Goal: Task Accomplishment & Management: Complete application form

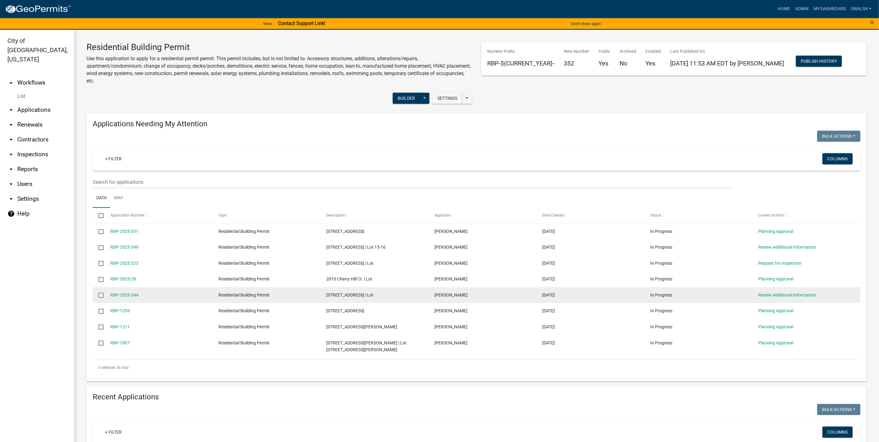
click at [770, 291] on div "Review Additional Information" at bounding box center [806, 294] width 96 height 7
click at [770, 295] on link "Review Additional Information" at bounding box center [787, 294] width 58 height 5
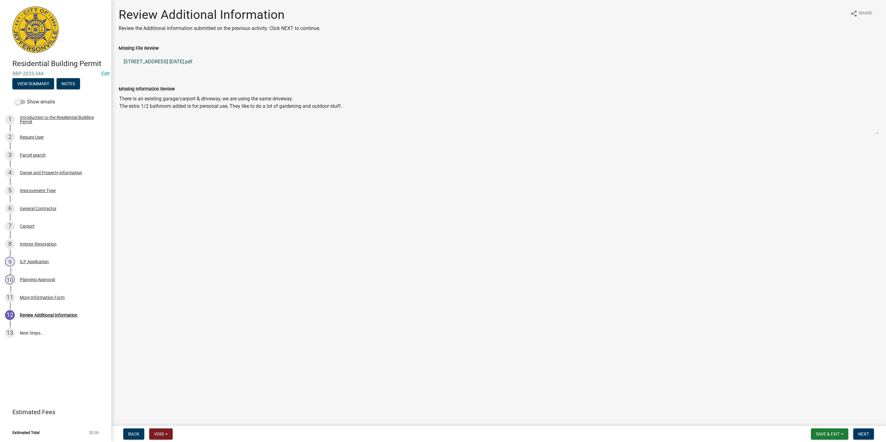
click at [170, 59] on link "[STREET_ADDRESS] [DATE].pdf" at bounding box center [499, 61] width 760 height 15
click at [162, 62] on link "[STREET_ADDRESS] [DATE].pdf" at bounding box center [499, 61] width 760 height 15
click at [145, 433] on form "Back Void Withdraw Lock Expire Void" at bounding box center [148, 433] width 54 height 11
click at [138, 435] on span "Back" at bounding box center [133, 433] width 11 height 5
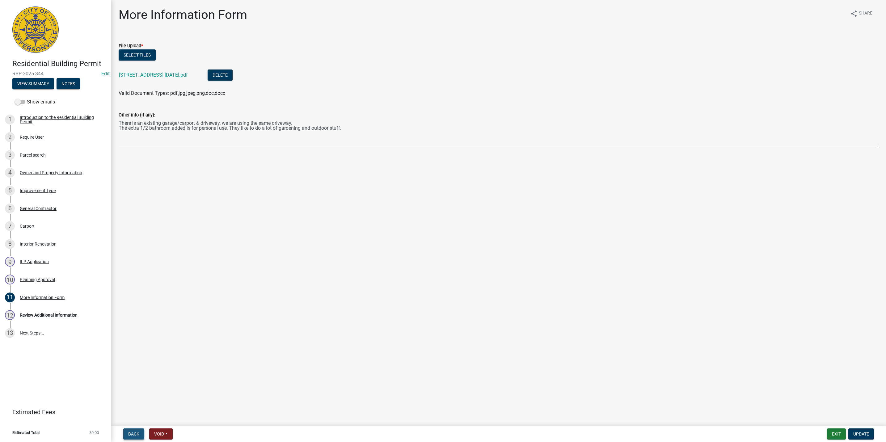
click at [137, 437] on button "Back" at bounding box center [133, 433] width 21 height 11
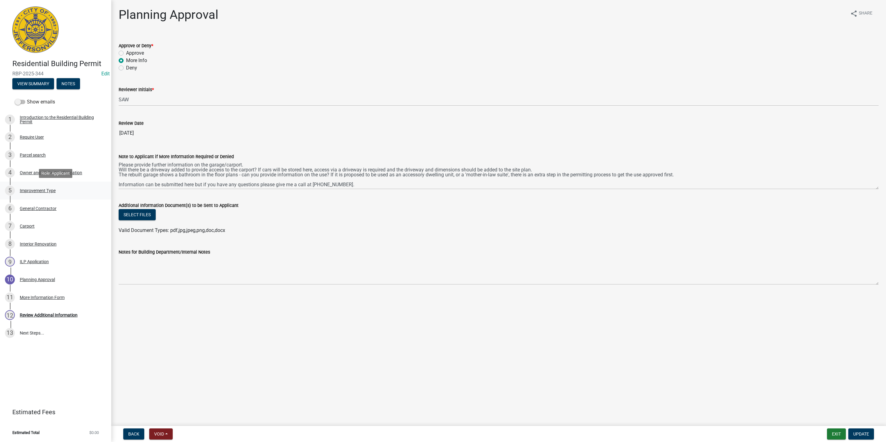
click at [38, 191] on div "Improvement Type" at bounding box center [38, 190] width 36 height 4
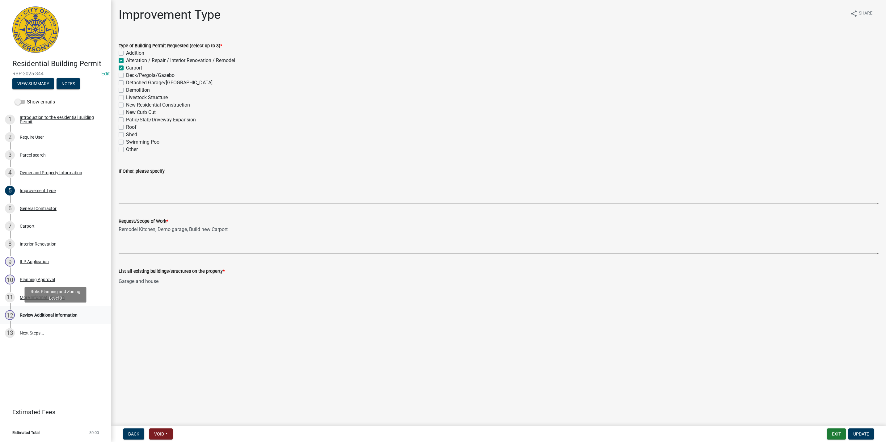
click at [49, 320] on div "12 Review Additional Information" at bounding box center [53, 315] width 96 height 10
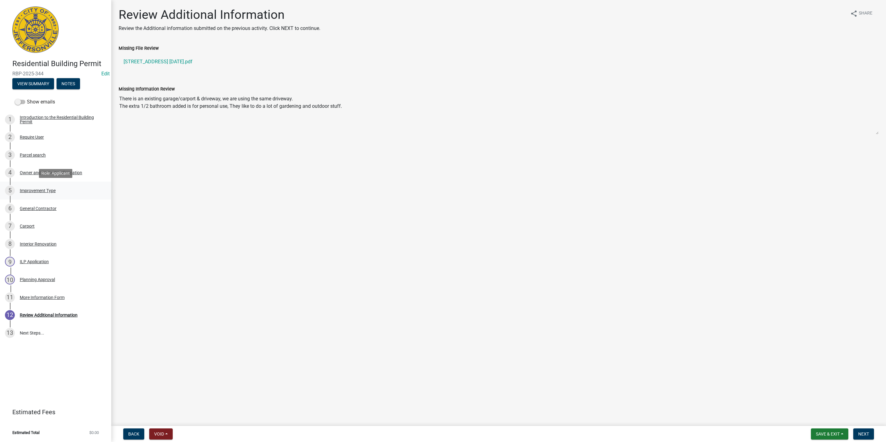
click at [54, 199] on link "5 Improvement Type" at bounding box center [55, 191] width 111 height 18
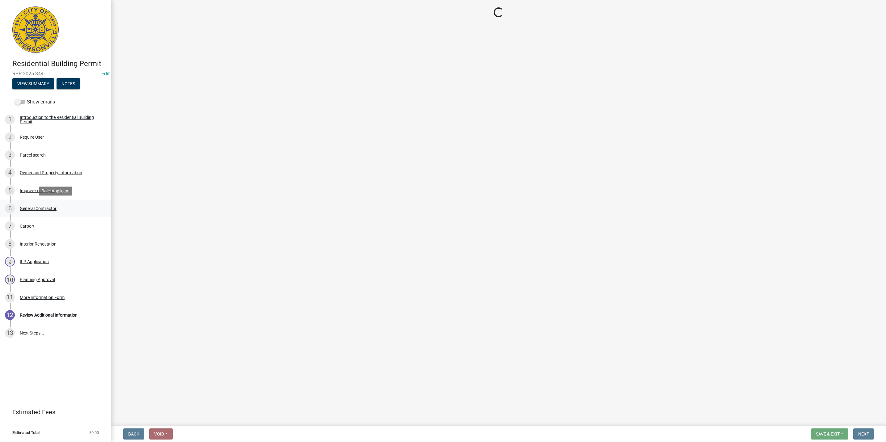
click at [51, 210] on div "General Contractor" at bounding box center [38, 208] width 37 height 4
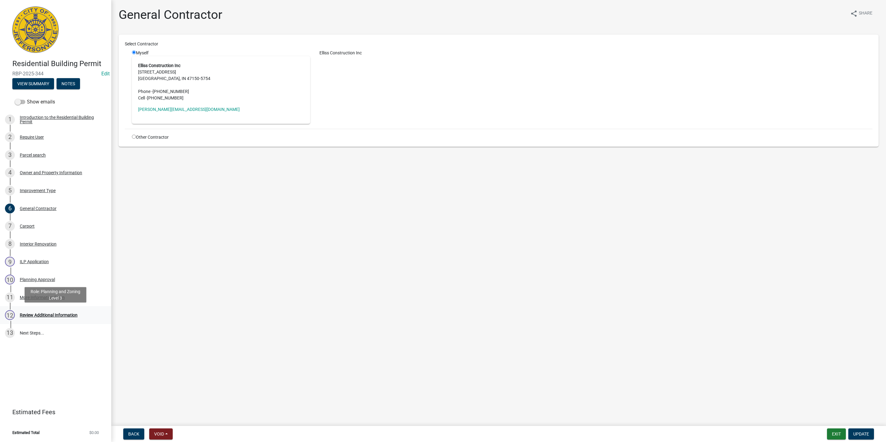
click at [75, 316] on div "Review Additional Information" at bounding box center [49, 315] width 58 height 4
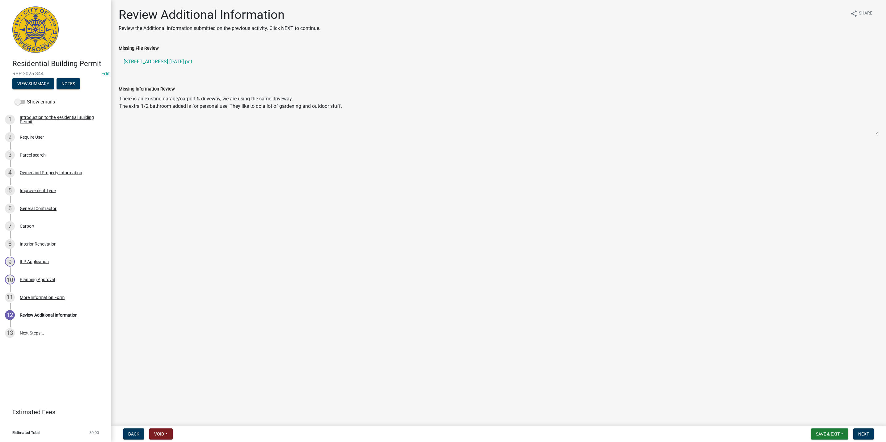
click at [864, 440] on nav "Back Void Withdraw Lock Expire Void Save & Exit Save Save & Exit Next" at bounding box center [498, 434] width 774 height 16
click at [864, 434] on span "Next" at bounding box center [863, 433] width 11 height 5
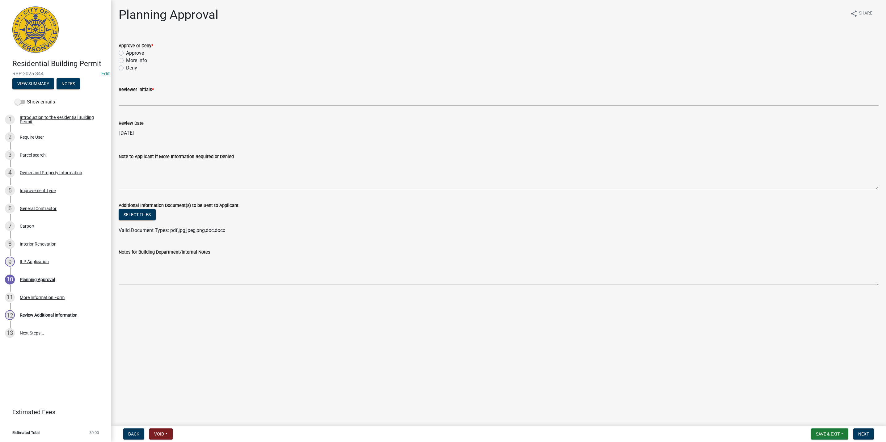
click at [134, 60] on label "More Info" at bounding box center [136, 60] width 21 height 7
click at [130, 60] on input "More Info" at bounding box center [128, 59] width 4 height 4
radio input "true"
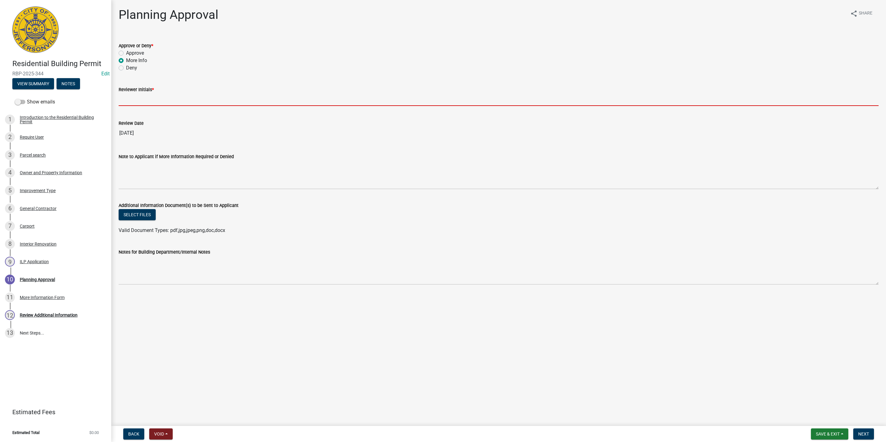
click at [140, 100] on input "Reviewer Initials *" at bounding box center [499, 99] width 760 height 13
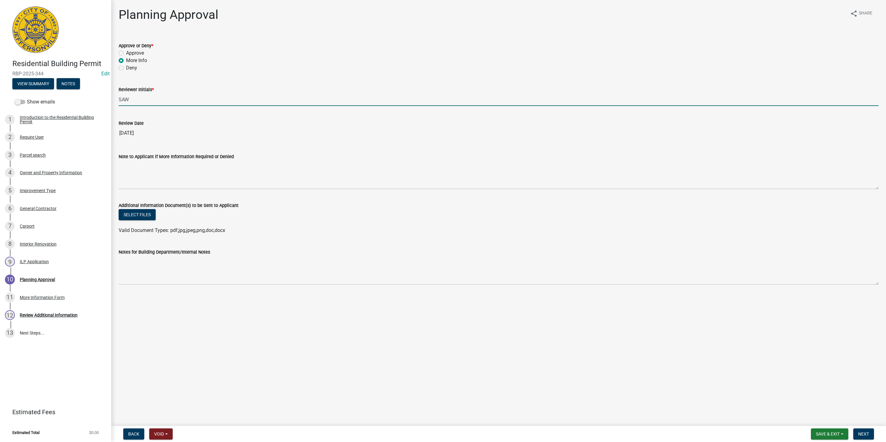
type input "SAW"
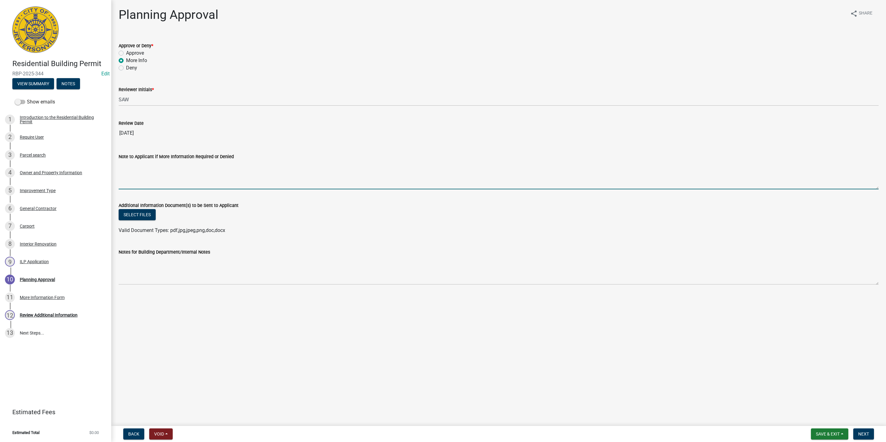
click at [131, 177] on textarea "Note to Applicant if More Information Required or Denied" at bounding box center [499, 174] width 760 height 29
type textarea "z"
drag, startPoint x: 306, startPoint y: 164, endPoint x: 301, endPoint y: 164, distance: 4.6
click at [301, 164] on textarea "We are still looking for more clarity on the plans included. The last page indi…" at bounding box center [499, 174] width 760 height 29
click at [320, 163] on textarea "We are still looking for more clarity on the plans included. The last page indi…" at bounding box center [499, 174] width 760 height 29
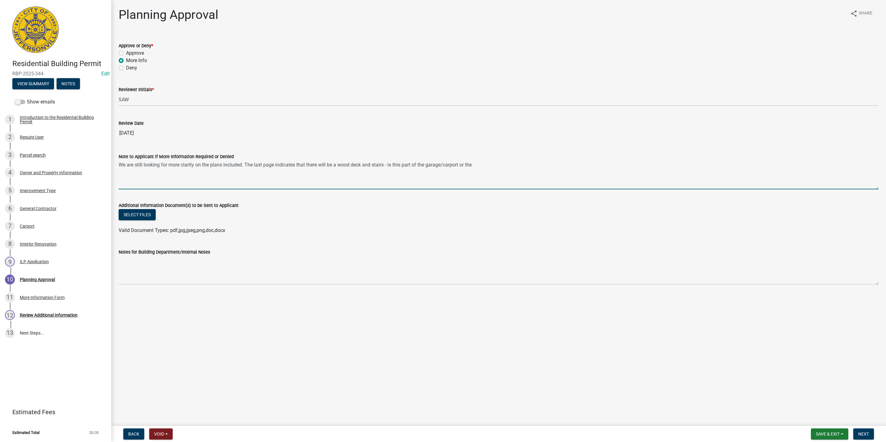
drag, startPoint x: 329, startPoint y: 164, endPoint x: 297, endPoint y: 163, distance: 32.4
click at [297, 163] on textarea "We are still looking for more clarity on the plans included. The last page indi…" at bounding box center [499, 174] width 760 height 29
click at [471, 163] on textarea "We are still looking for more clarity on the plans included. The last page indi…" at bounding box center [499, 174] width 760 height 29
click at [246, 169] on textarea "We are still looking for more clarity on the plans included. The last page indi…" at bounding box center [499, 174] width 760 height 29
drag, startPoint x: 241, startPoint y: 164, endPoint x: 235, endPoint y: 164, distance: 6.2
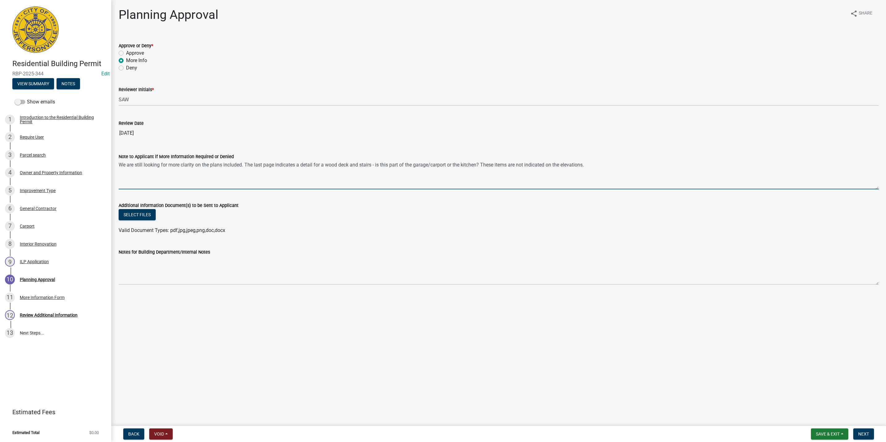
click at [235, 164] on textarea "We are still looking for more clarity on the plans included. The last page indi…" at bounding box center [499, 174] width 760 height 29
click at [242, 164] on textarea "We are still looking for more clarity on the plans included. The last page indi…" at bounding box center [499, 174] width 760 height 29
drag, startPoint x: 242, startPoint y: 164, endPoint x: 227, endPoint y: 164, distance: 14.5
click at [227, 164] on textarea "We are still looking for more clarity on the plans included. The last page indi…" at bounding box center [499, 174] width 760 height 29
click at [685, 170] on textarea "We are still looking for more clarity on the plans submitted. The last page ind…" at bounding box center [499, 174] width 760 height 29
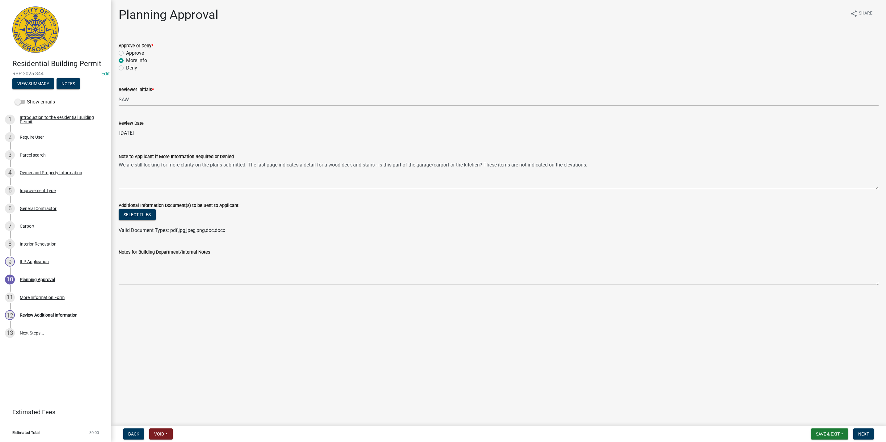
click at [667, 168] on textarea "We are still looking for more clarity on the plans submitted. The last page ind…" at bounding box center [499, 174] width 760 height 29
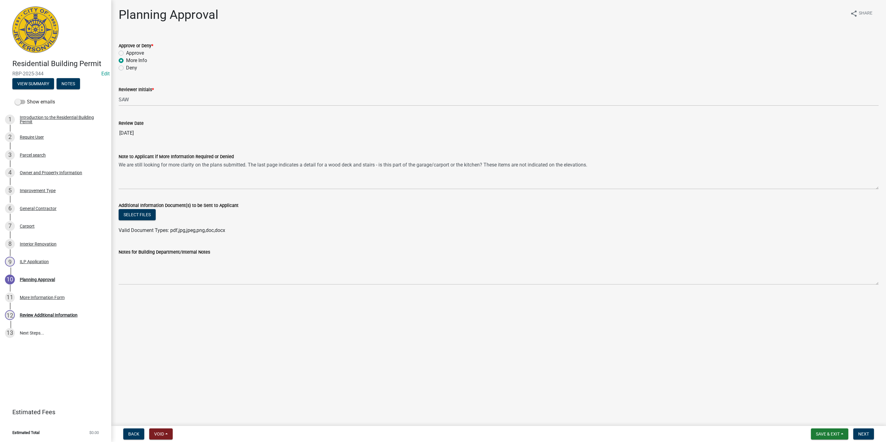
click at [634, 157] on div "Note to Applicant if More Information Required or Denied" at bounding box center [499, 156] width 760 height 7
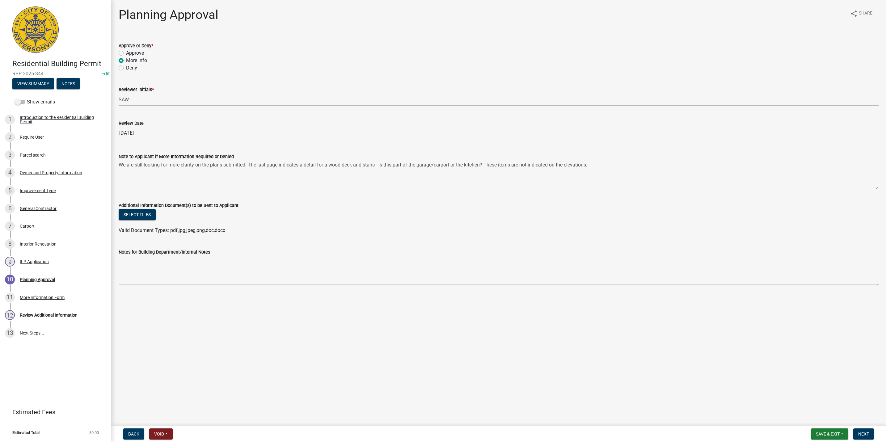
click at [636, 163] on textarea "We are still looking for more clarity on the plans submitted. The last page ind…" at bounding box center [499, 174] width 760 height 29
type textarea "We are still looking for more clarity on the plans submitted. The last page ind…"
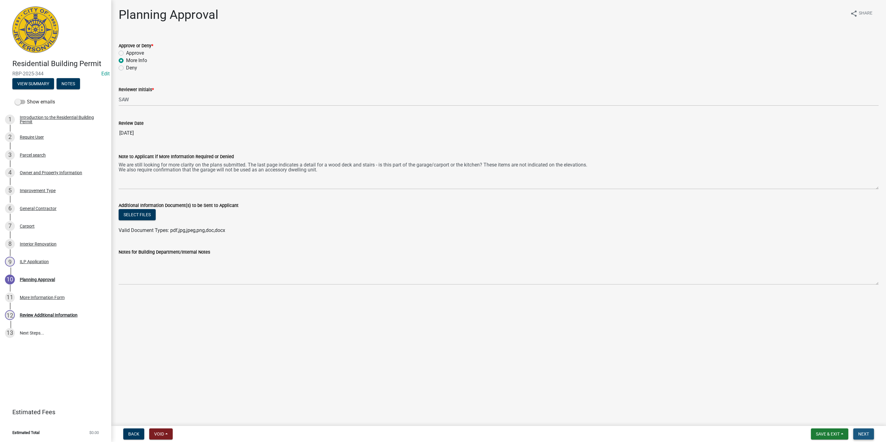
click at [864, 433] on span "Next" at bounding box center [863, 433] width 11 height 5
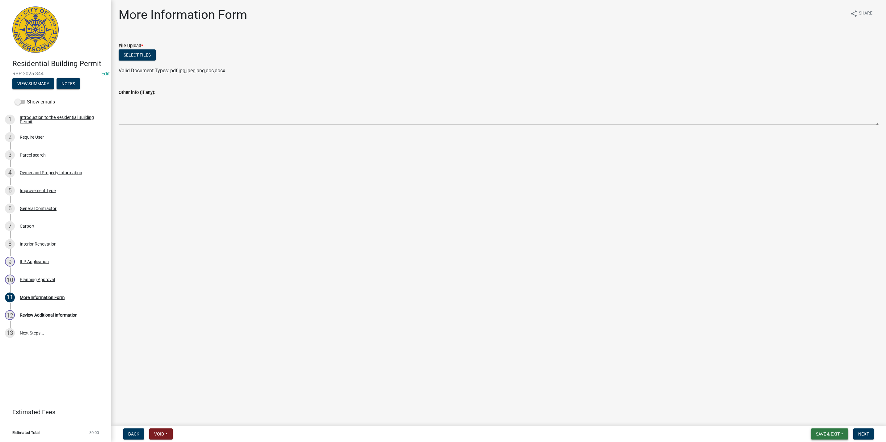
click at [824, 431] on span "Save & Exit" at bounding box center [828, 433] width 24 height 5
click at [819, 418] on button "Save & Exit" at bounding box center [823, 418] width 49 height 15
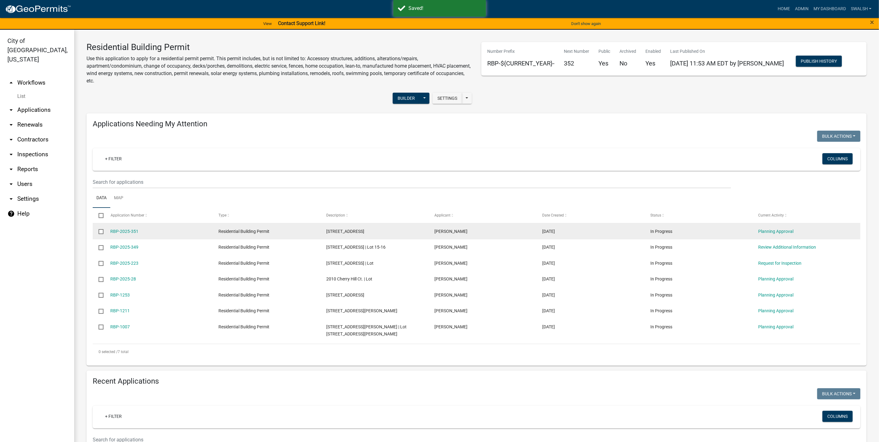
click at [783, 234] on div "Planning Approval" at bounding box center [806, 231] width 96 height 7
click at [782, 229] on link "Planning Approval" at bounding box center [775, 231] width 35 height 5
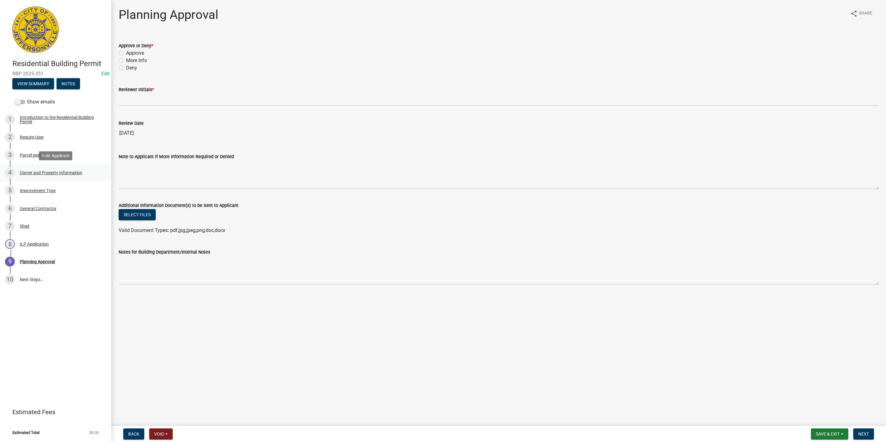
click at [43, 174] on div "Owner and Property Information" at bounding box center [51, 172] width 62 height 4
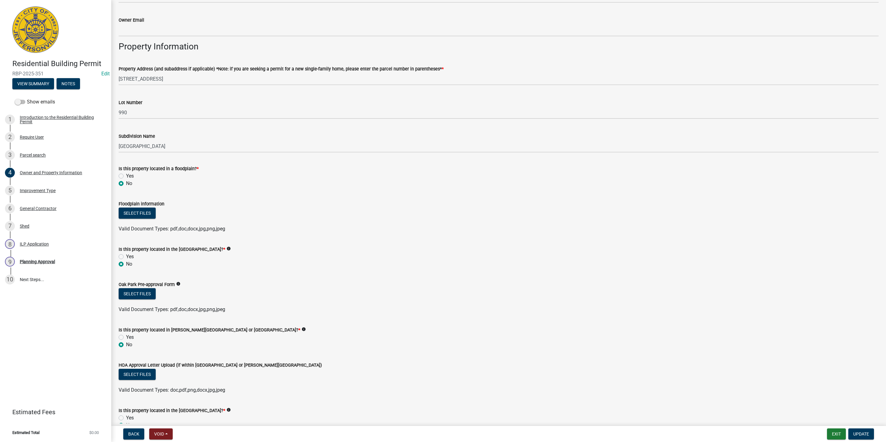
scroll to position [359, 0]
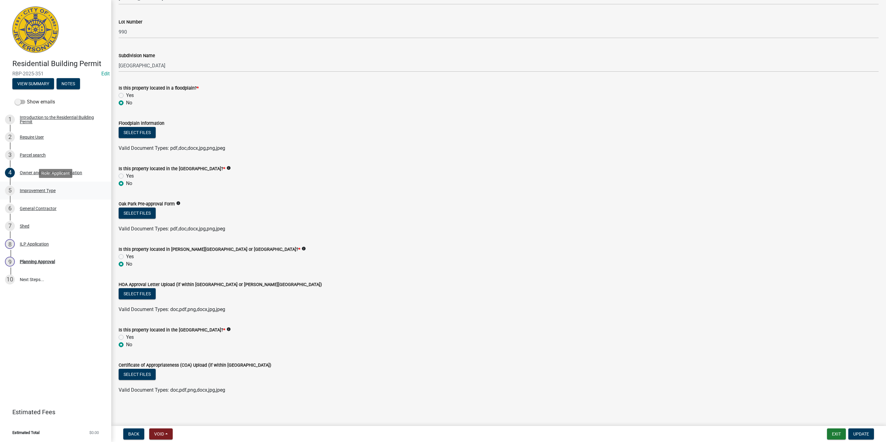
click at [60, 193] on div "5 Improvement Type" at bounding box center [53, 191] width 96 height 10
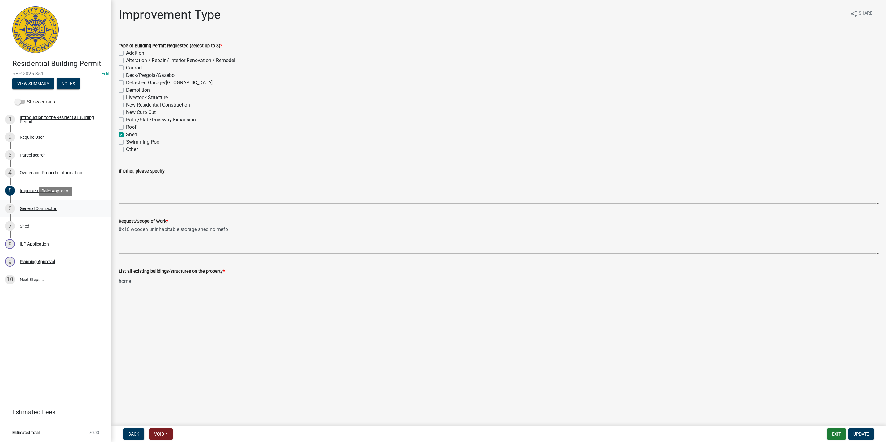
click at [69, 207] on div "6 General Contractor" at bounding box center [53, 208] width 96 height 10
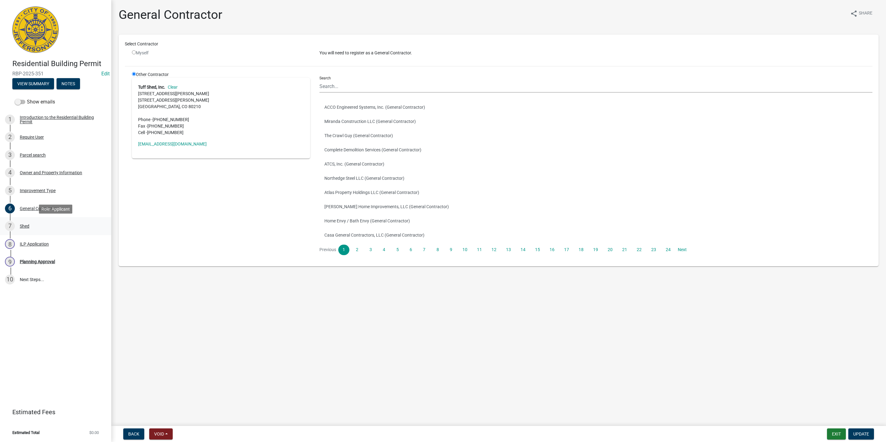
click at [64, 233] on link "7 Shed" at bounding box center [55, 226] width 111 height 18
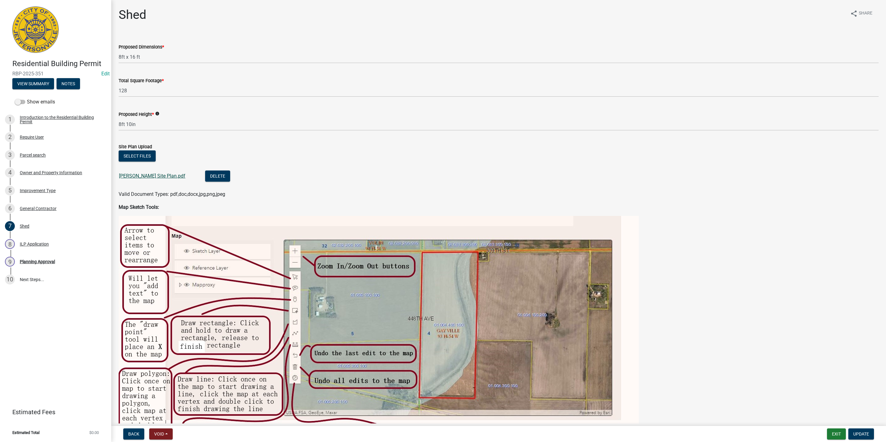
click at [140, 176] on link "[PERSON_NAME] Site Plan.pdf" at bounding box center [152, 176] width 66 height 6
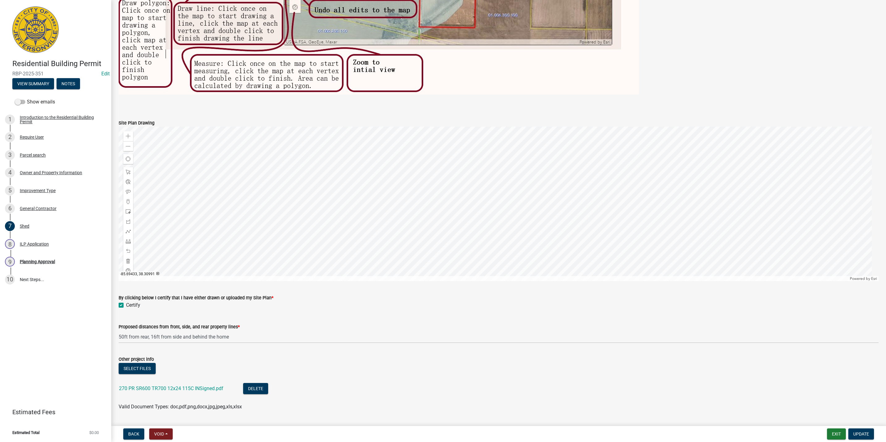
scroll to position [387, 0]
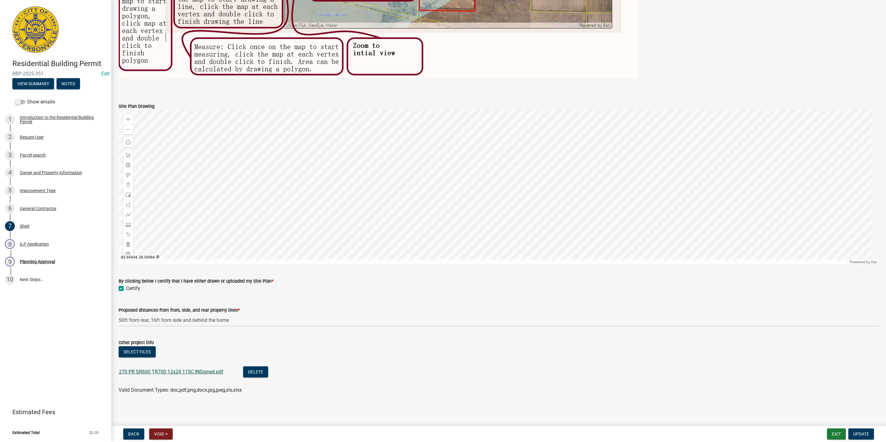
click at [190, 372] on link "270 PR SR600 TR700 12x24 115C INSigned.pdf" at bounding box center [171, 372] width 104 height 6
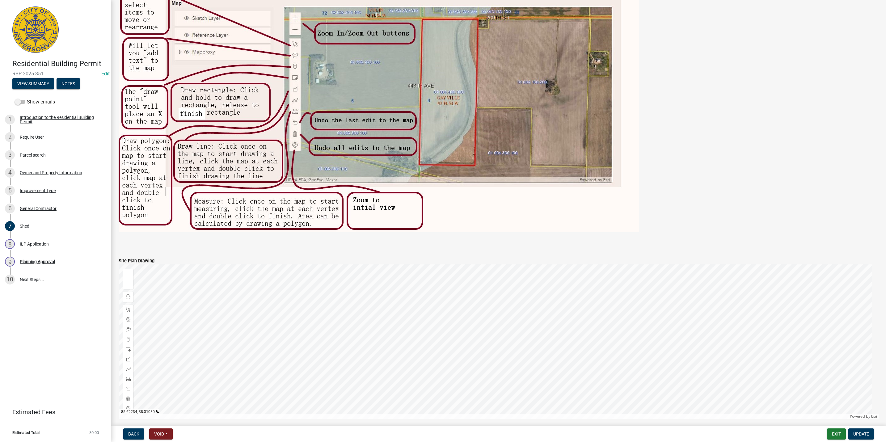
scroll to position [17, 0]
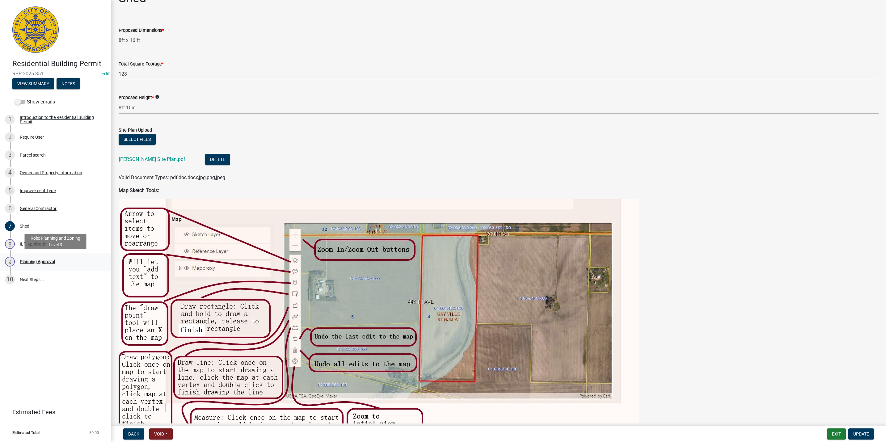
click at [23, 268] on link "9 Planning Approval" at bounding box center [55, 262] width 111 height 18
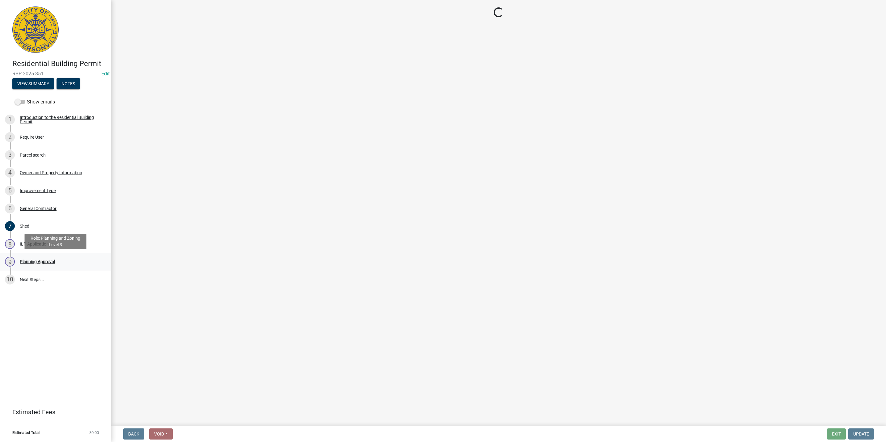
scroll to position [0, 0]
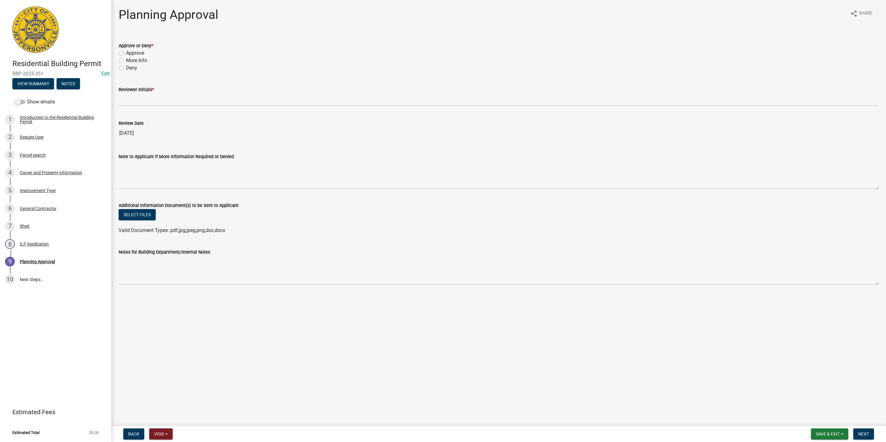
click at [135, 54] on label "Approve" at bounding box center [135, 52] width 18 height 7
click at [130, 53] on input "Approve" at bounding box center [128, 51] width 4 height 4
radio input "true"
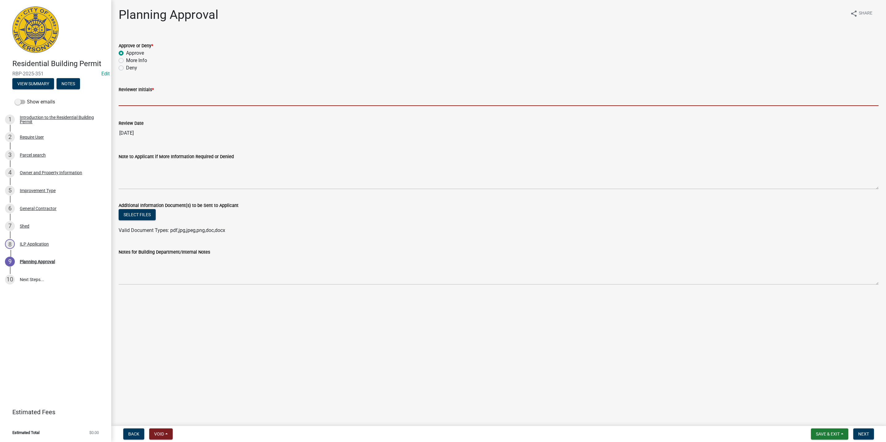
click at [138, 100] on input "Reviewer Initials *" at bounding box center [499, 99] width 760 height 13
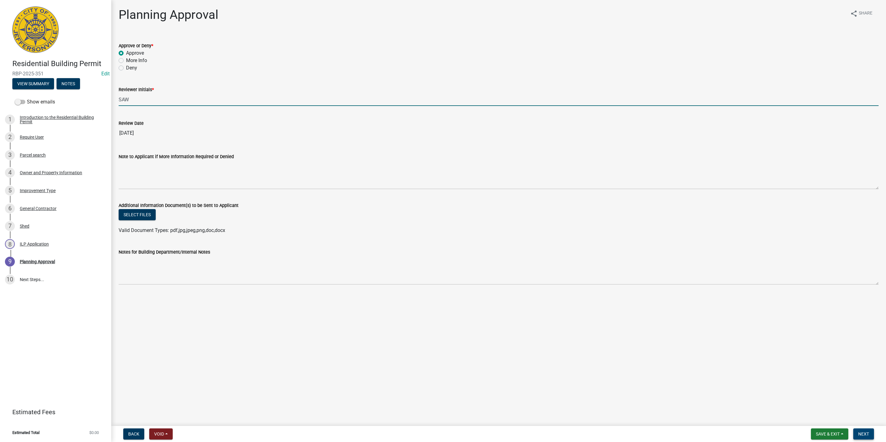
type input "SAW"
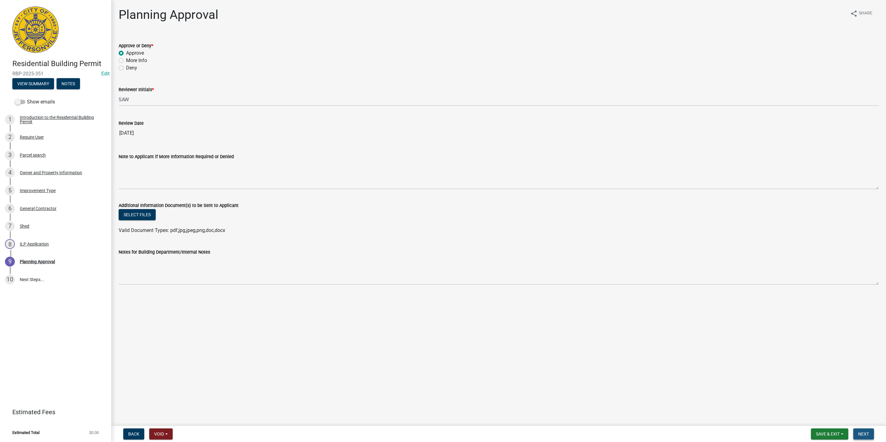
click at [863, 434] on span "Next" at bounding box center [863, 433] width 11 height 5
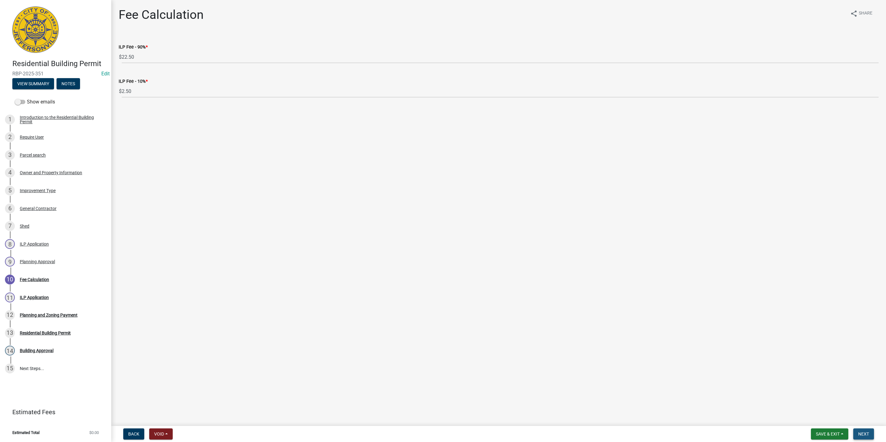
click at [864, 431] on button "Next" at bounding box center [863, 433] width 21 height 11
select select "3: 3"
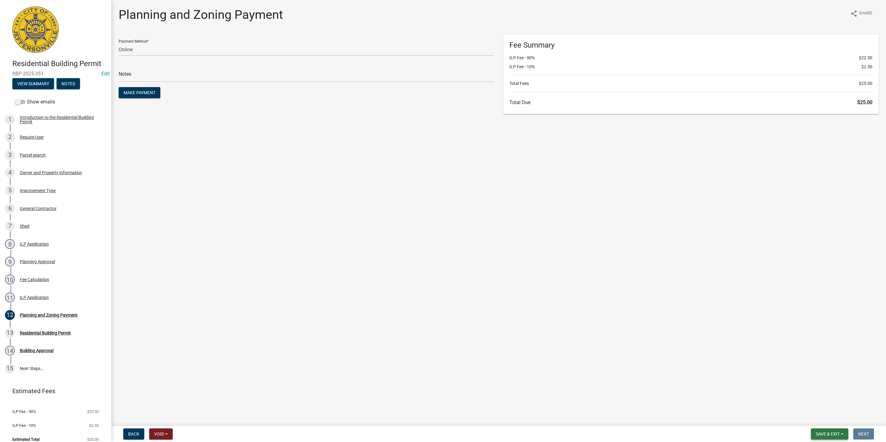
click at [824, 430] on button "Save & Exit" at bounding box center [829, 433] width 37 height 11
click at [817, 421] on button "Save & Exit" at bounding box center [823, 418] width 49 height 15
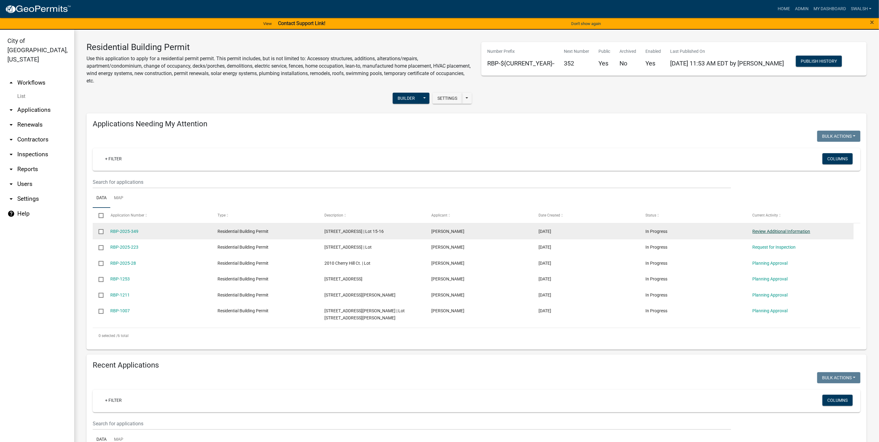
click at [777, 229] on link "Review Additional Information" at bounding box center [781, 231] width 58 height 5
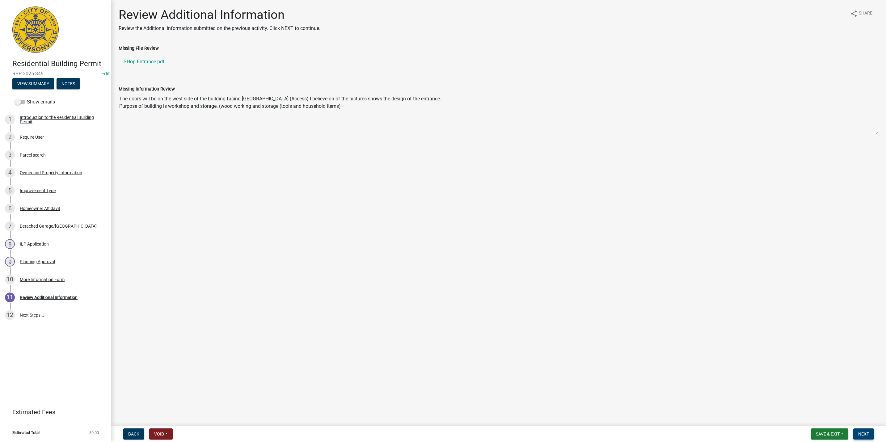
click at [862, 438] on button "Next" at bounding box center [863, 433] width 21 height 11
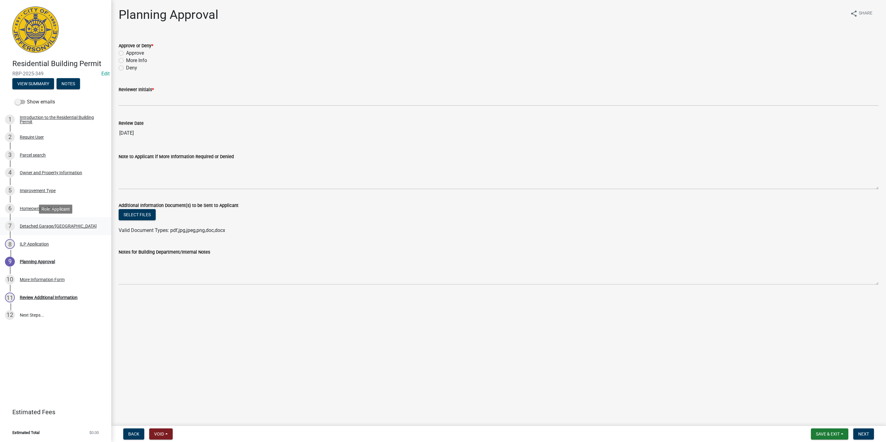
click at [69, 231] on div "7 Detached Garage/[GEOGRAPHIC_DATA]" at bounding box center [53, 226] width 96 height 10
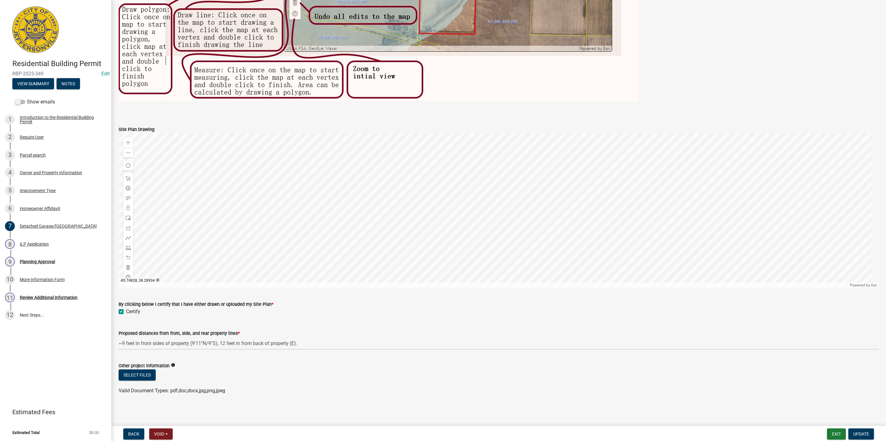
scroll to position [892, 0]
click at [69, 300] on div "11 Review Additional Information" at bounding box center [53, 297] width 96 height 10
click at [867, 433] on span "Update" at bounding box center [861, 433] width 16 height 5
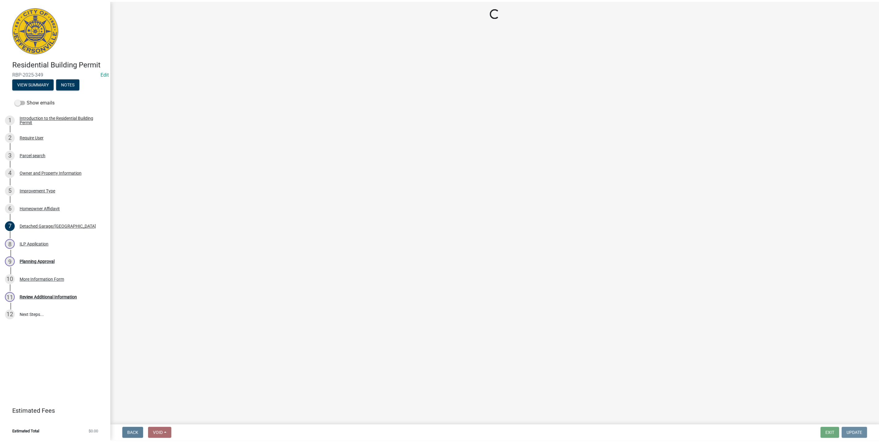
scroll to position [0, 0]
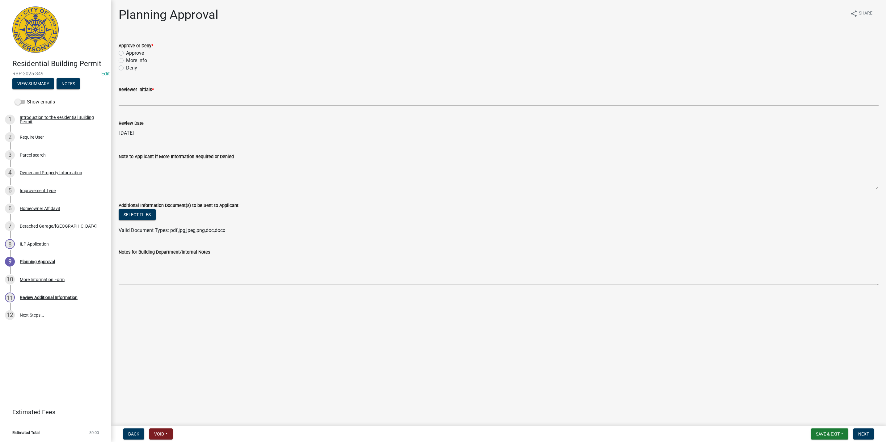
click at [141, 54] on label "Approve" at bounding box center [135, 52] width 18 height 7
click at [130, 53] on input "Approve" at bounding box center [128, 51] width 4 height 4
radio input "true"
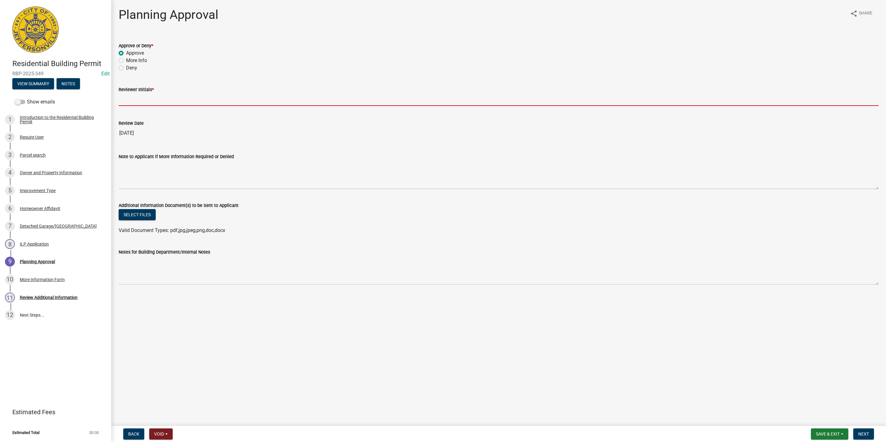
click at [149, 99] on input "Reviewer Initials *" at bounding box center [499, 99] width 760 height 13
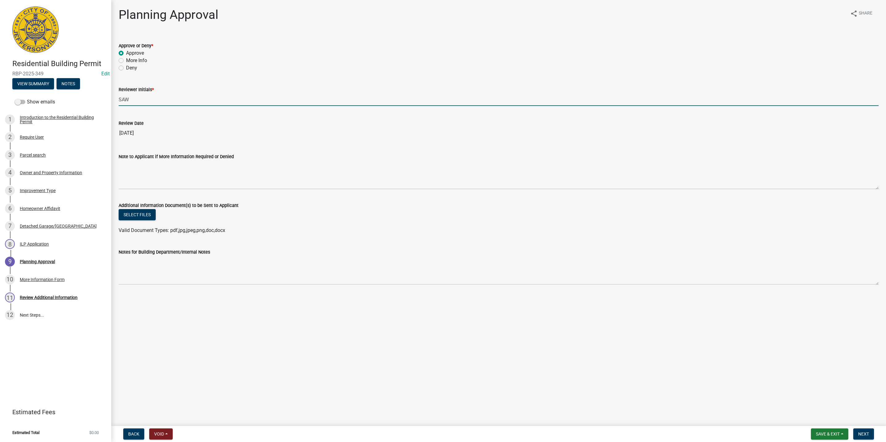
type input "SAW"
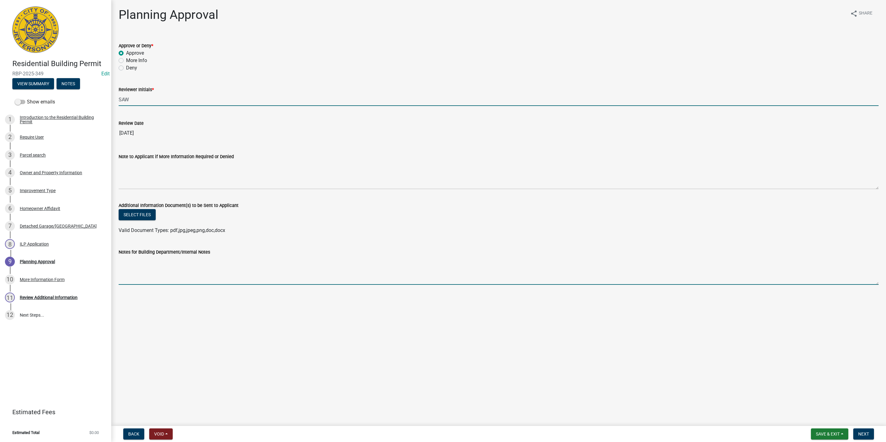
click at [203, 277] on textarea "Notes for Building Department/Internal Notes" at bounding box center [499, 270] width 760 height 29
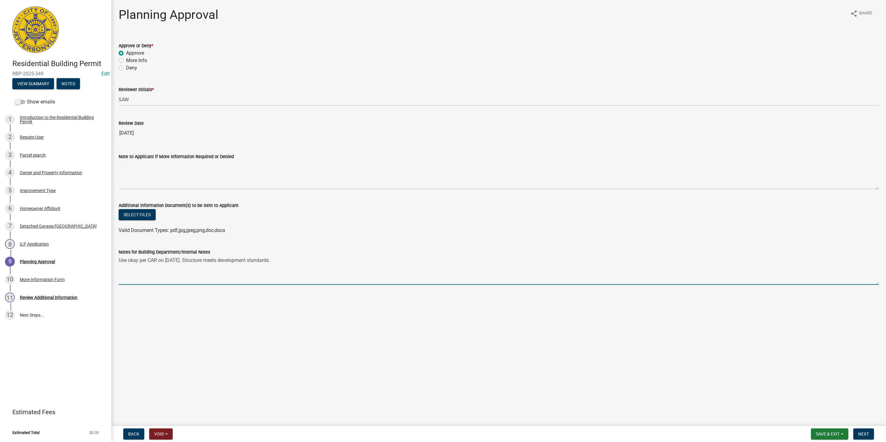
click at [189, 260] on textarea "Use okay per CAR on [DATE]. Structure meets development standards." at bounding box center [499, 270] width 760 height 29
click at [255, 257] on textarea "Use okay per CAR on [DATE] - general personal workshop. Structure meets develop…" at bounding box center [499, 270] width 760 height 29
type textarea "Use okay per CAR on [DATE] - general personal workshop. Structure meets develop…"
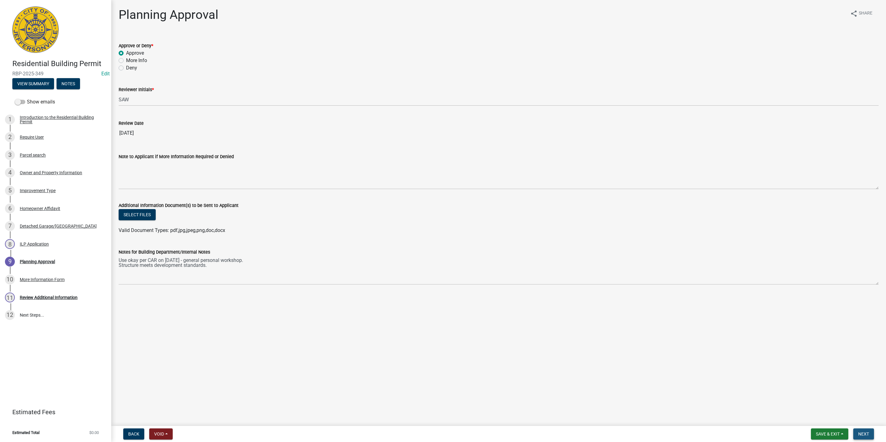
click at [861, 432] on span "Next" at bounding box center [863, 433] width 11 height 5
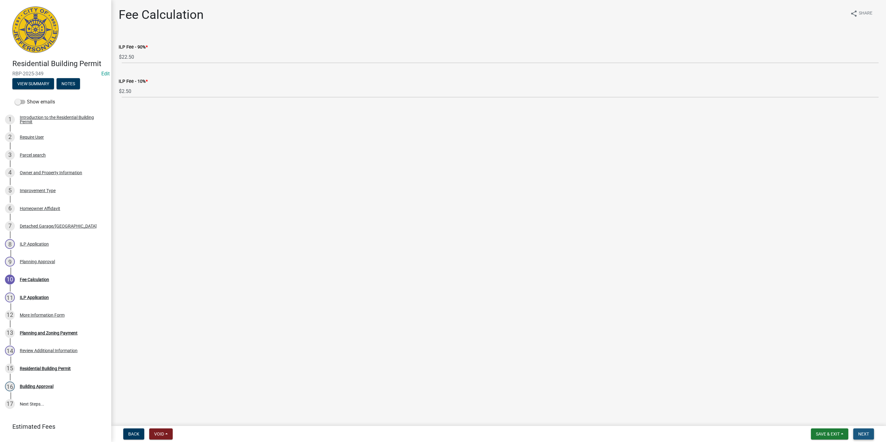
click at [858, 433] on span "Next" at bounding box center [863, 433] width 11 height 5
select select "3: 3"
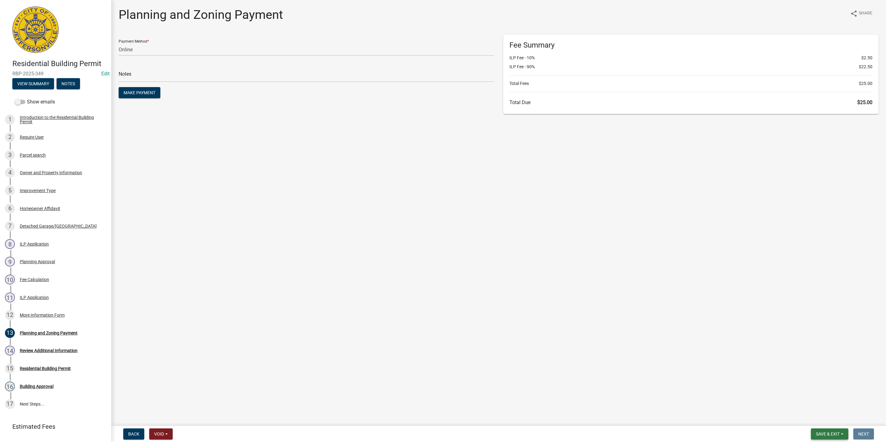
click at [812, 430] on button "Save & Exit" at bounding box center [829, 433] width 37 height 11
click at [816, 420] on button "Save & Exit" at bounding box center [823, 418] width 49 height 15
